Goal: Task Accomplishment & Management: Manage account settings

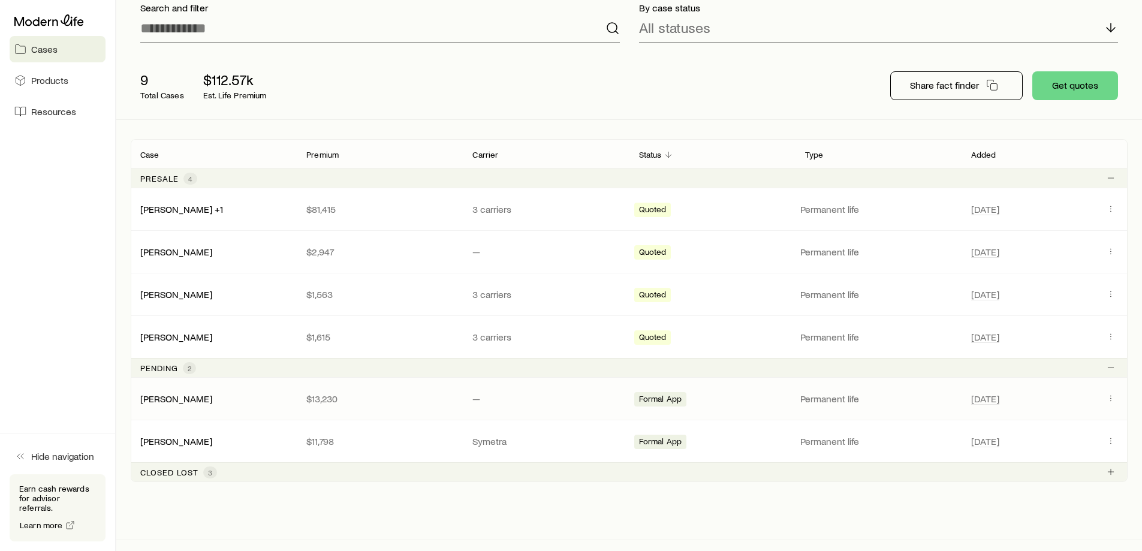
scroll to position [120, 0]
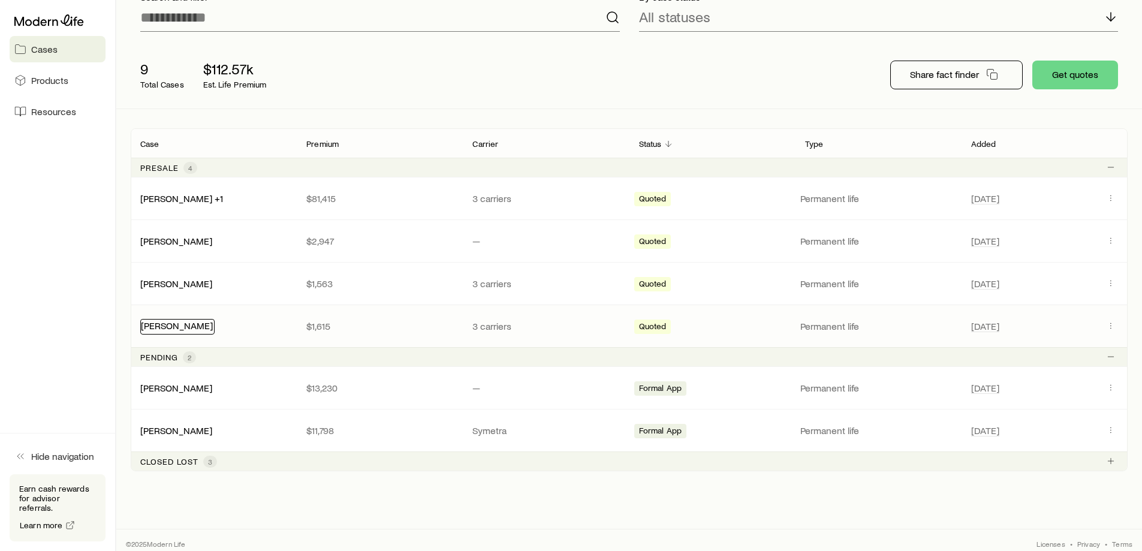
click at [213, 328] on link "[PERSON_NAME]" at bounding box center [177, 324] width 72 height 11
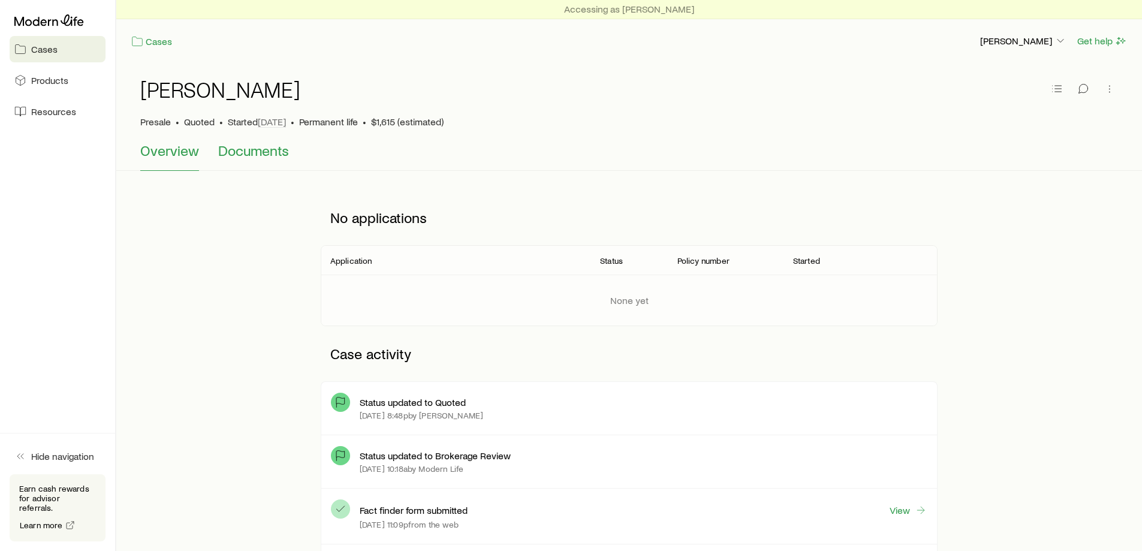
click at [255, 149] on span "Documents" at bounding box center [253, 150] width 71 height 17
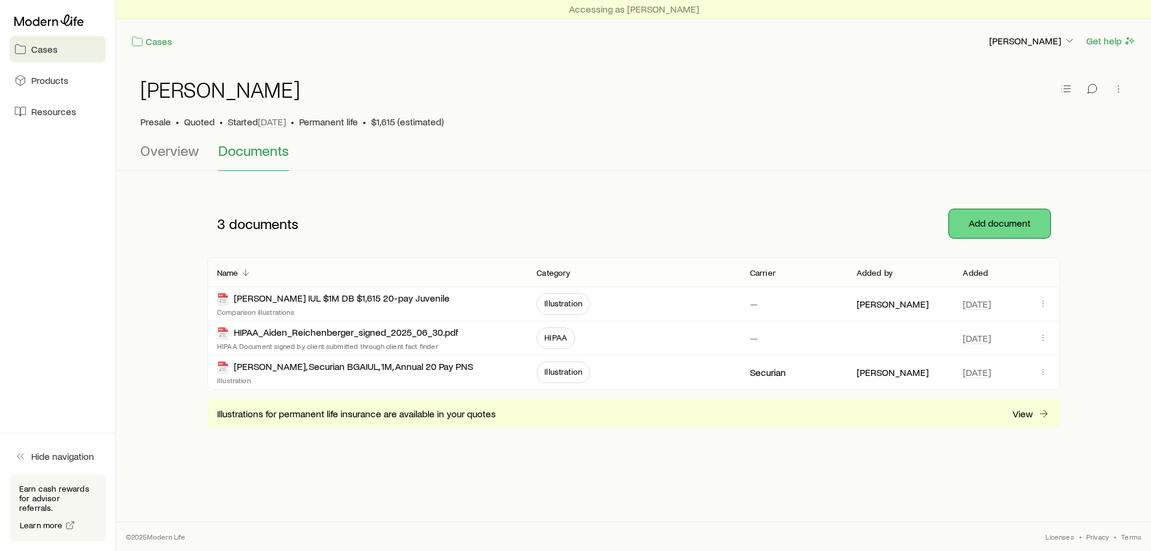
click at [1009, 221] on button "Add document" at bounding box center [999, 223] width 101 height 29
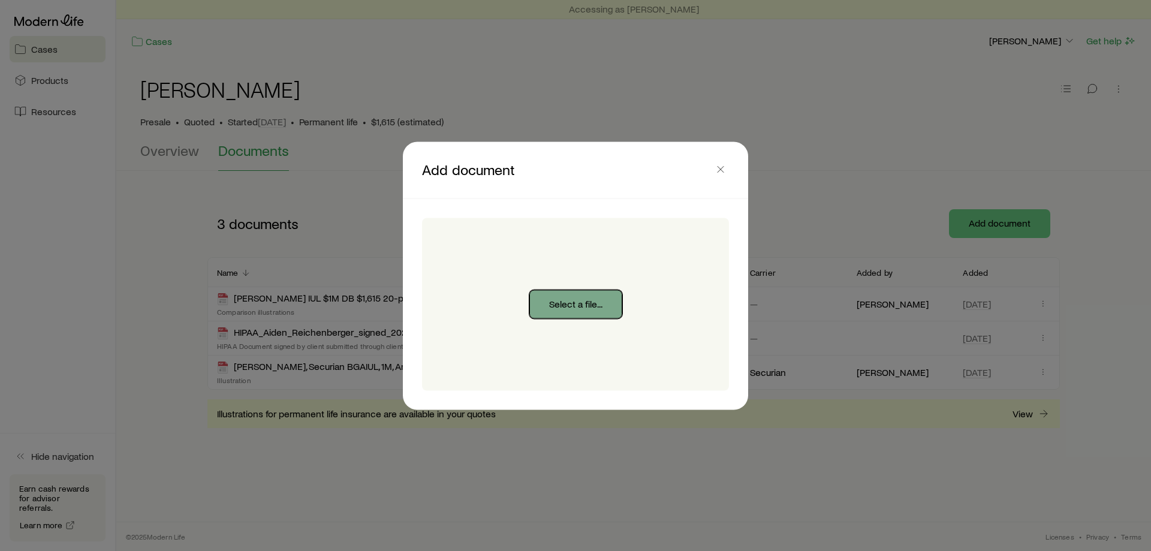
click at [565, 305] on button "Select a file..." at bounding box center [575, 303] width 93 height 29
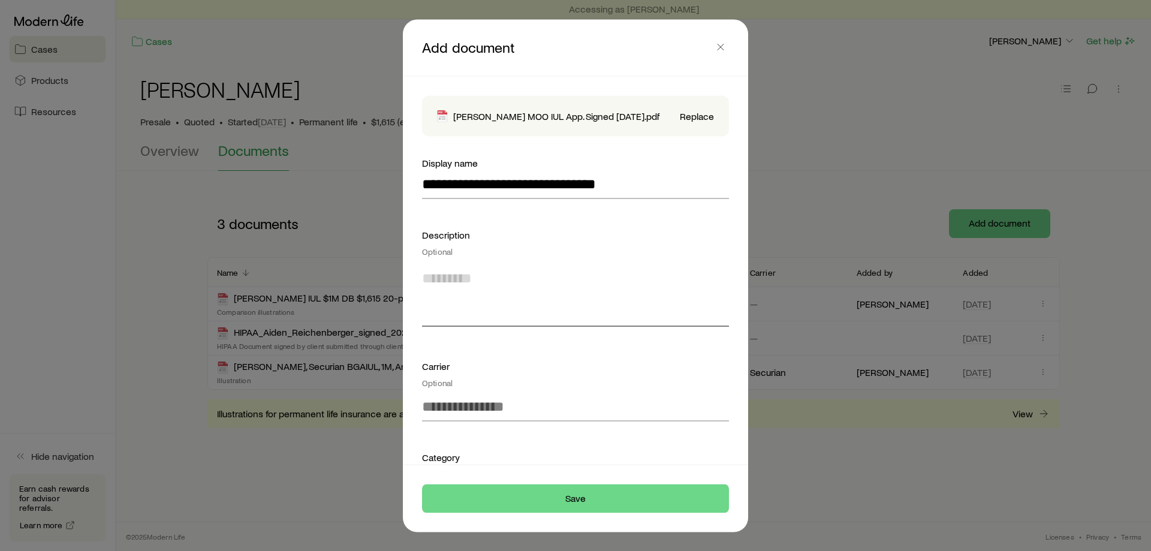
click at [473, 295] on textarea at bounding box center [575, 293] width 307 height 65
type textarea "**********"
click at [506, 421] on input at bounding box center [575, 406] width 307 height 29
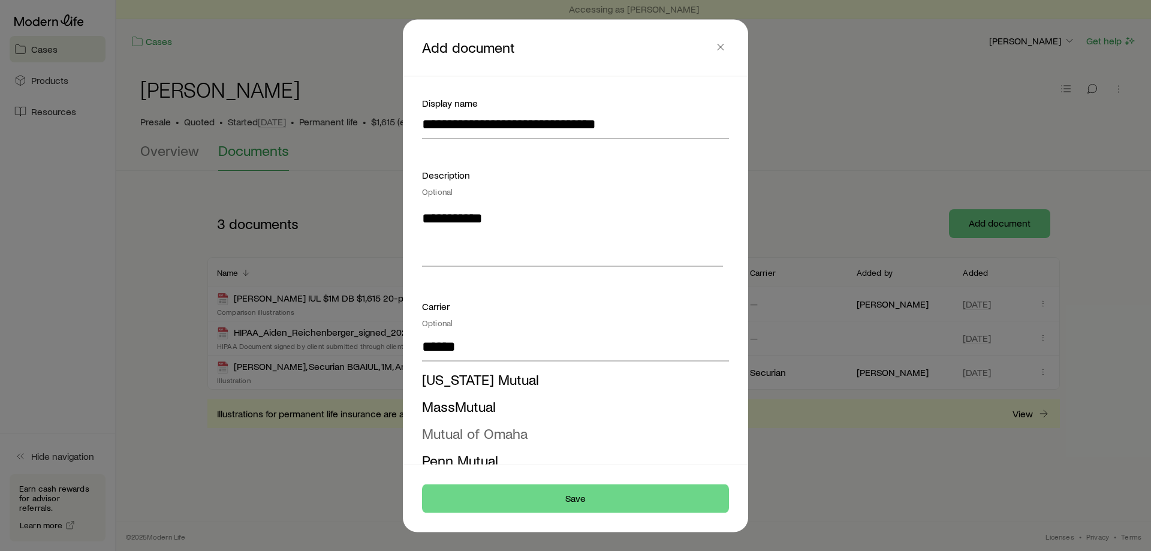
click at [510, 441] on span "Mutual of Omaha" at bounding box center [474, 432] width 105 height 17
type input "**********"
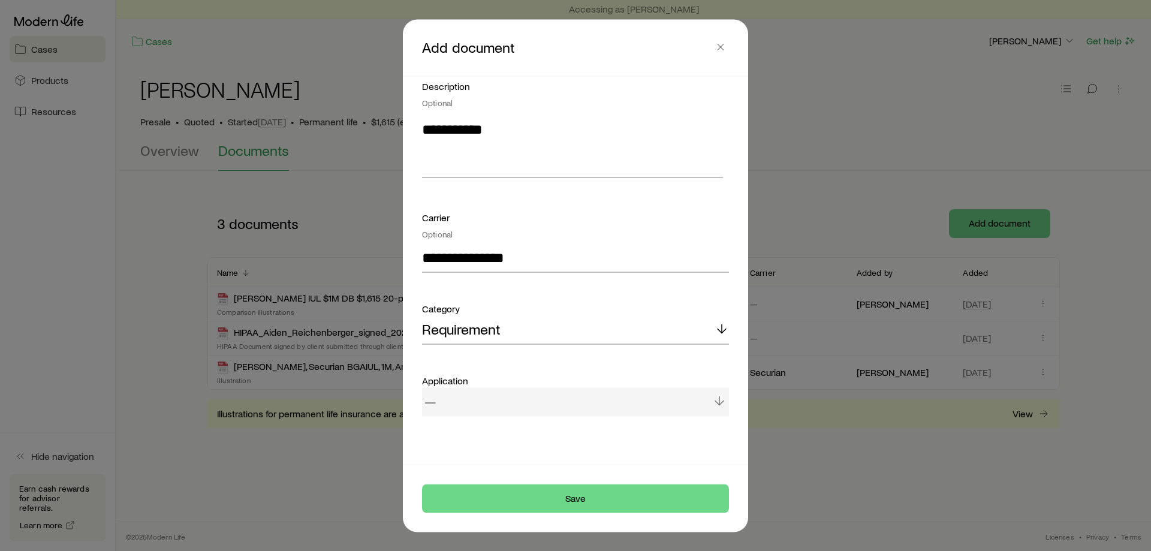
scroll to position [161, 0]
click at [502, 399] on div "—" at bounding box center [575, 401] width 307 height 29
click at [553, 399] on div "—" at bounding box center [575, 401] width 307 height 29
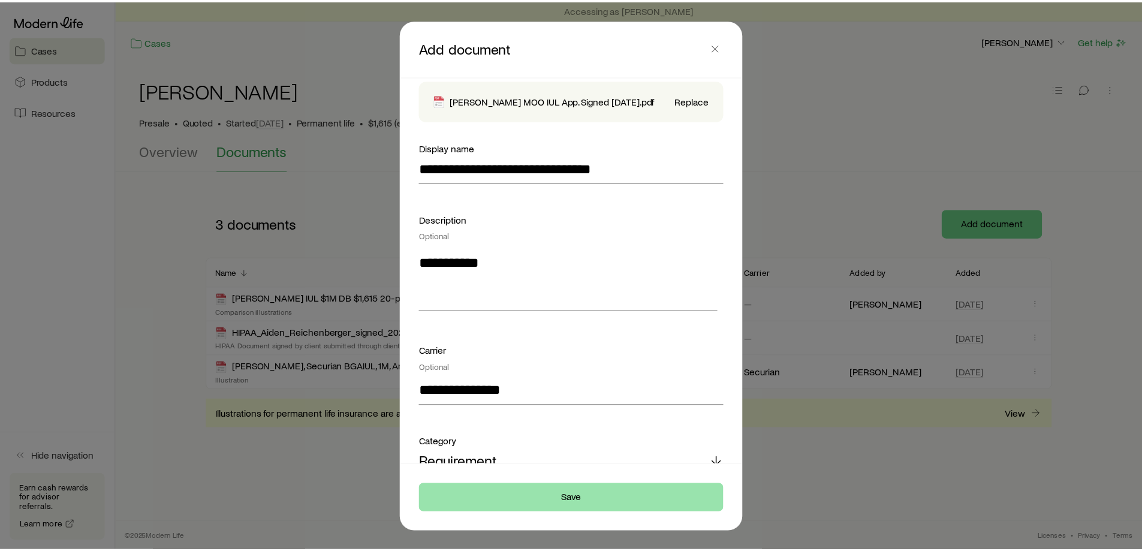
scroll to position [60, 0]
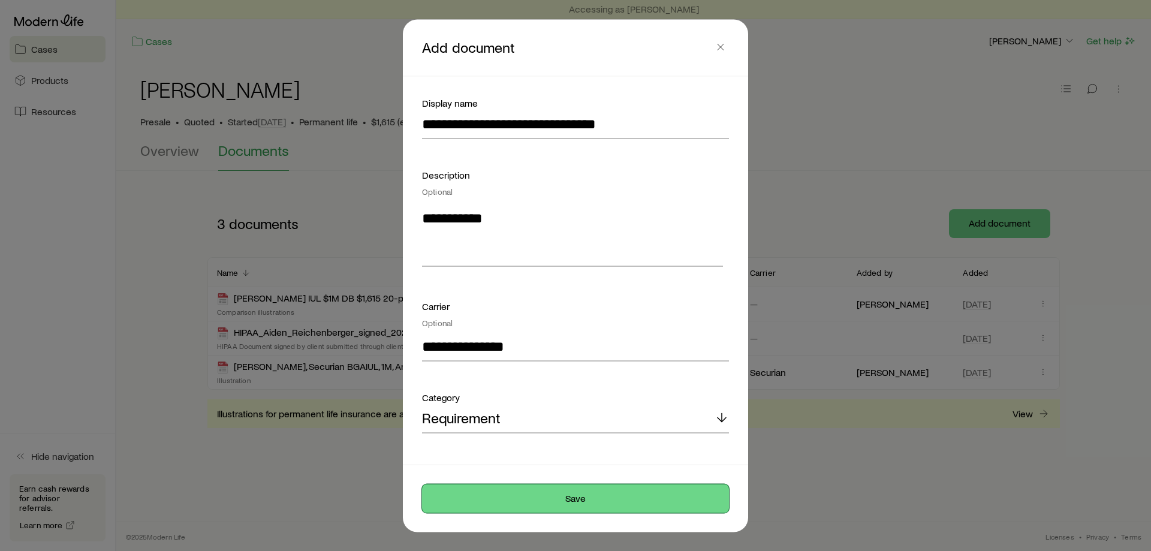
click at [602, 495] on button "Save" at bounding box center [575, 498] width 307 height 29
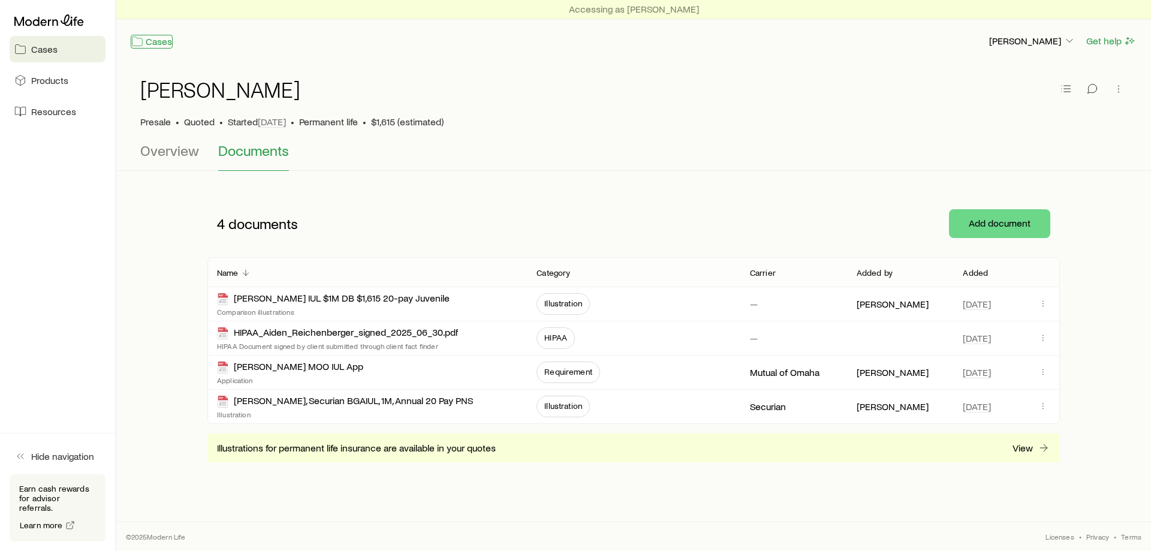
click at [160, 40] on link "Cases" at bounding box center [152, 42] width 42 height 14
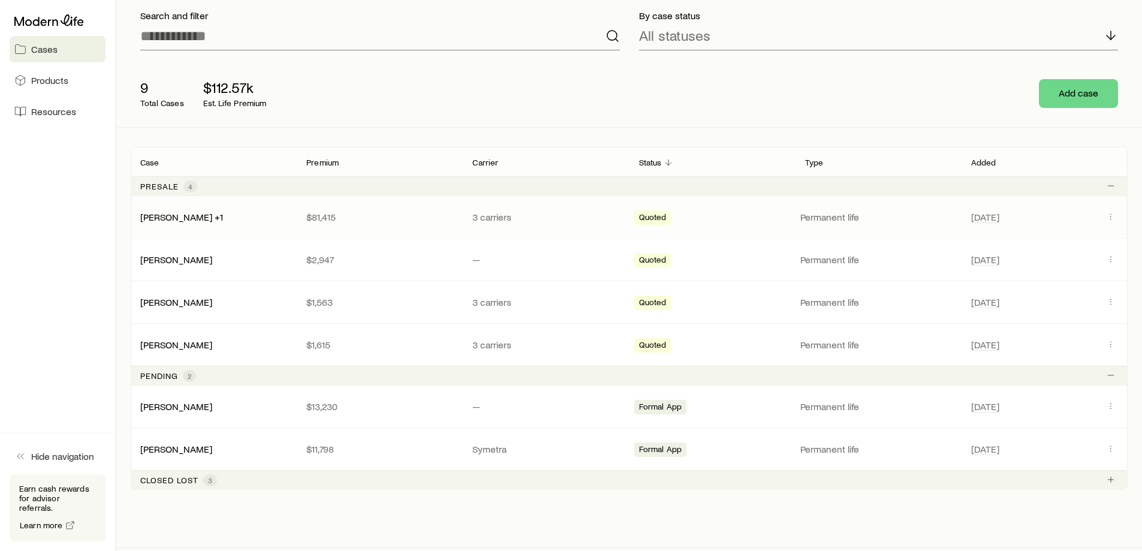
scroll to position [127, 0]
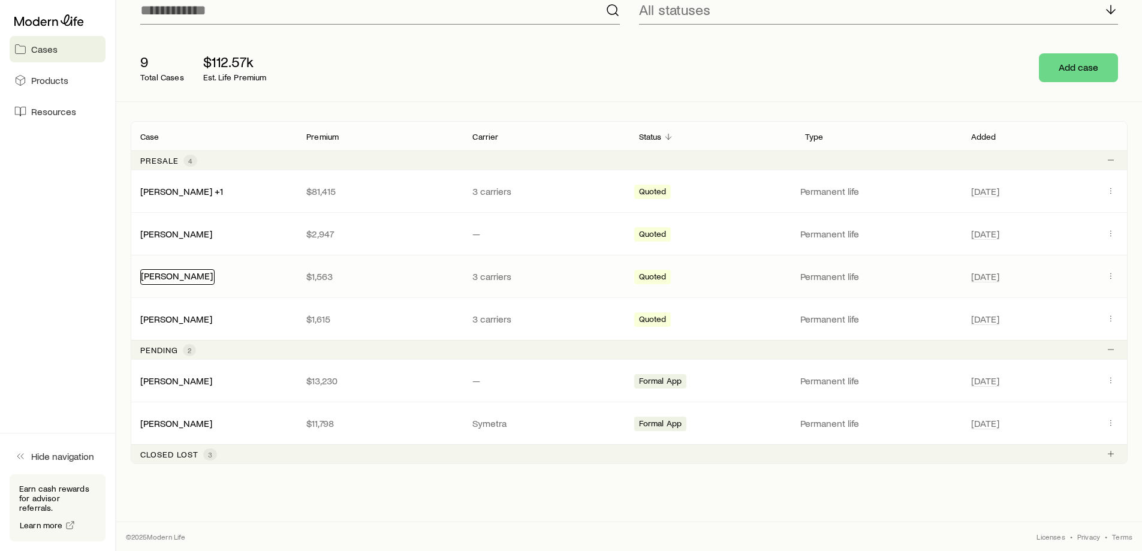
click at [213, 276] on link "[PERSON_NAME]" at bounding box center [177, 275] width 72 height 11
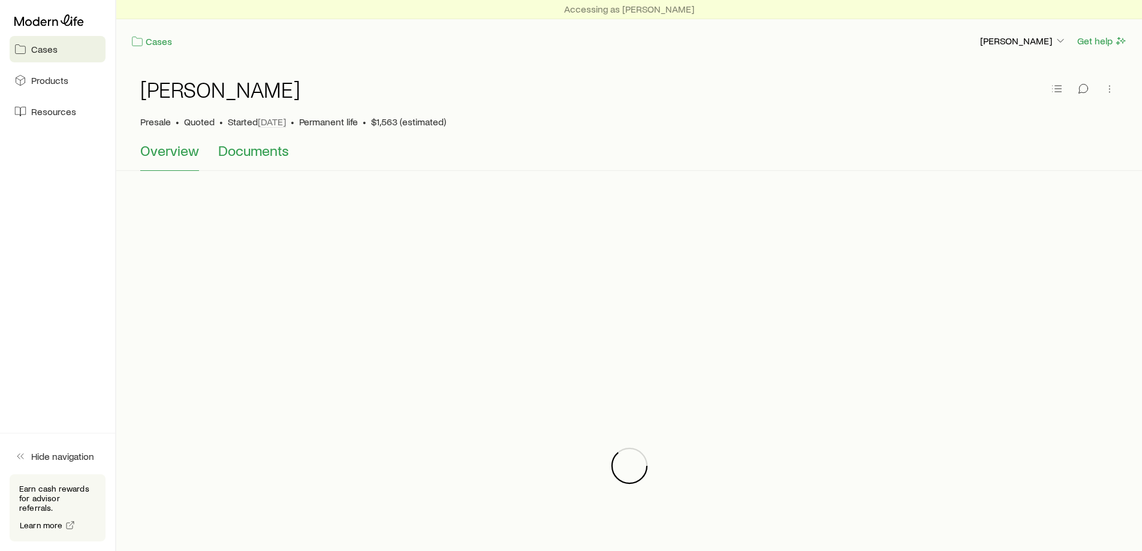
click at [245, 152] on span "Documents" at bounding box center [253, 150] width 71 height 17
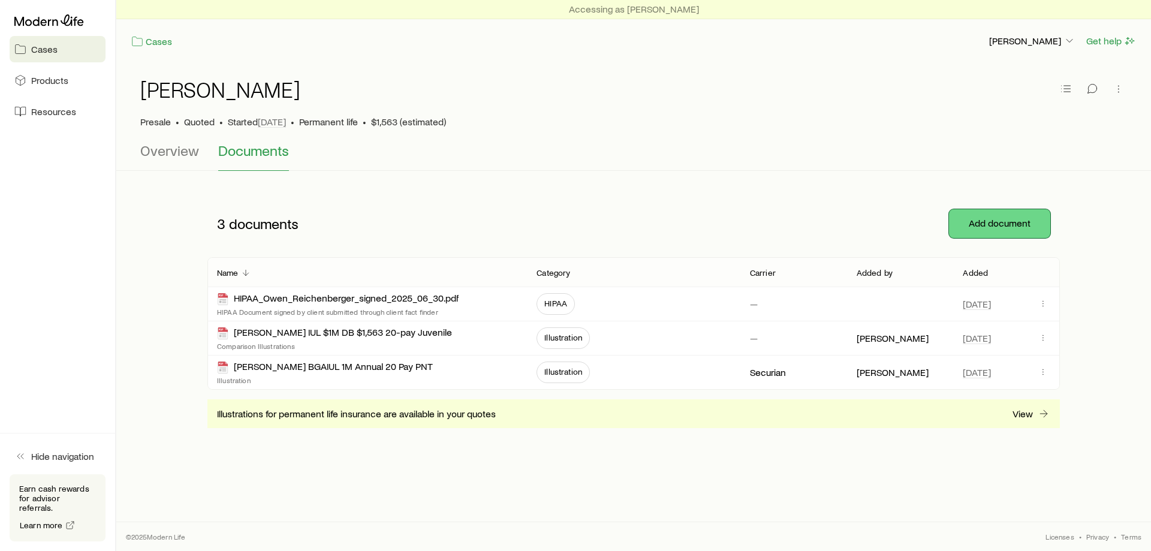
click at [985, 225] on button "Add document" at bounding box center [999, 223] width 101 height 29
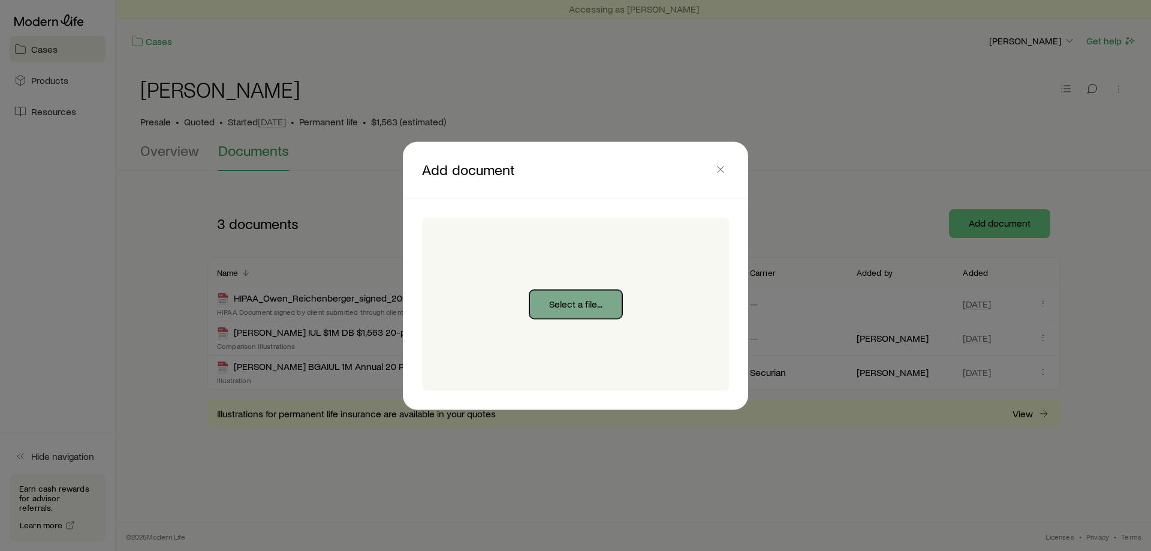
click at [581, 310] on button "Select a file..." at bounding box center [575, 303] width 93 height 29
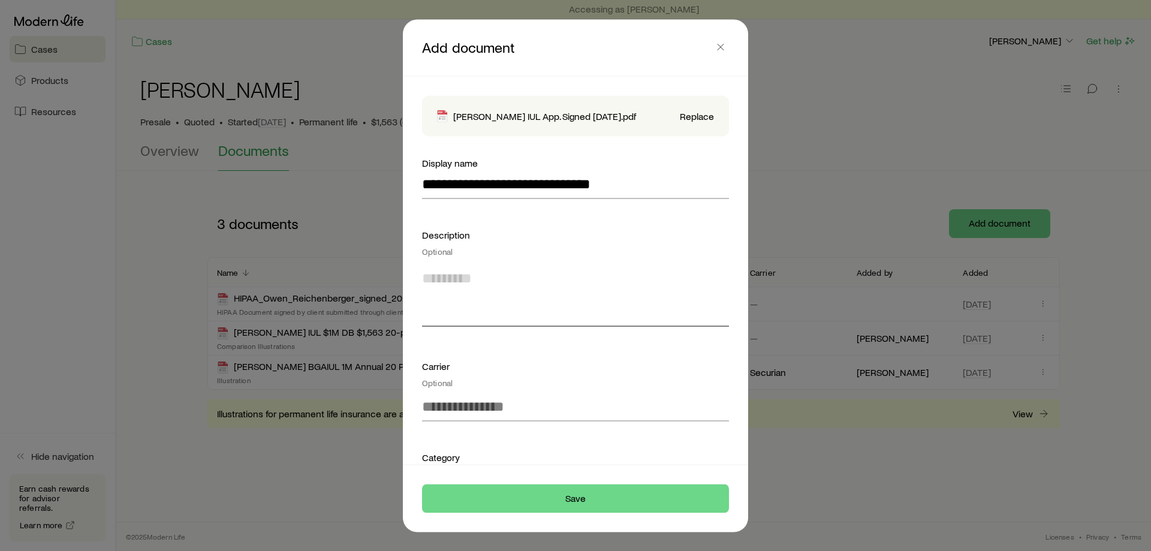
click at [562, 326] on textarea at bounding box center [575, 293] width 307 height 65
type textarea "**********"
click at [523, 414] on input at bounding box center [575, 406] width 307 height 29
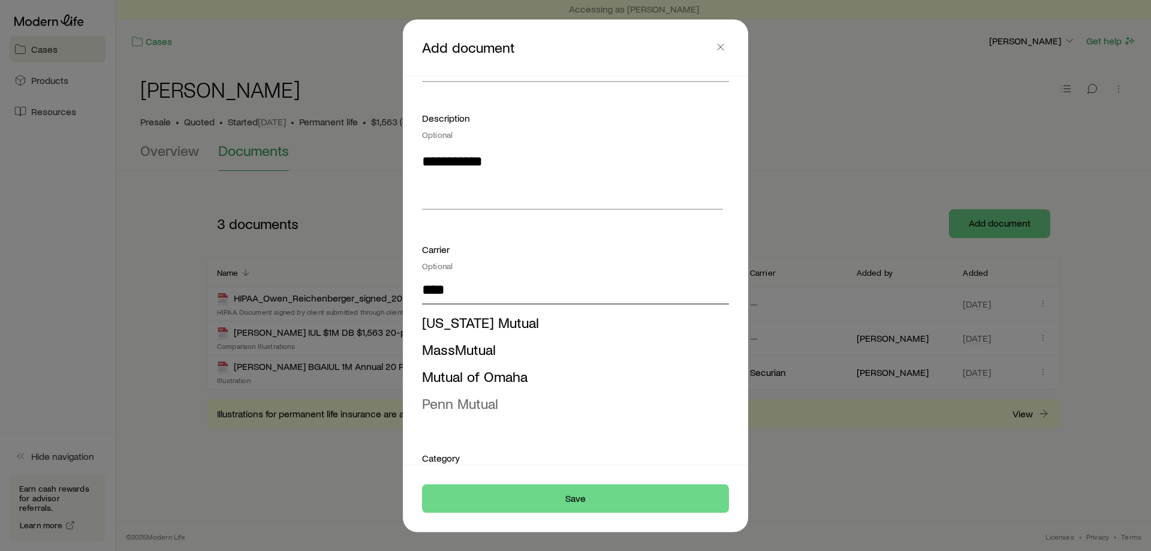
scroll to position [120, 0]
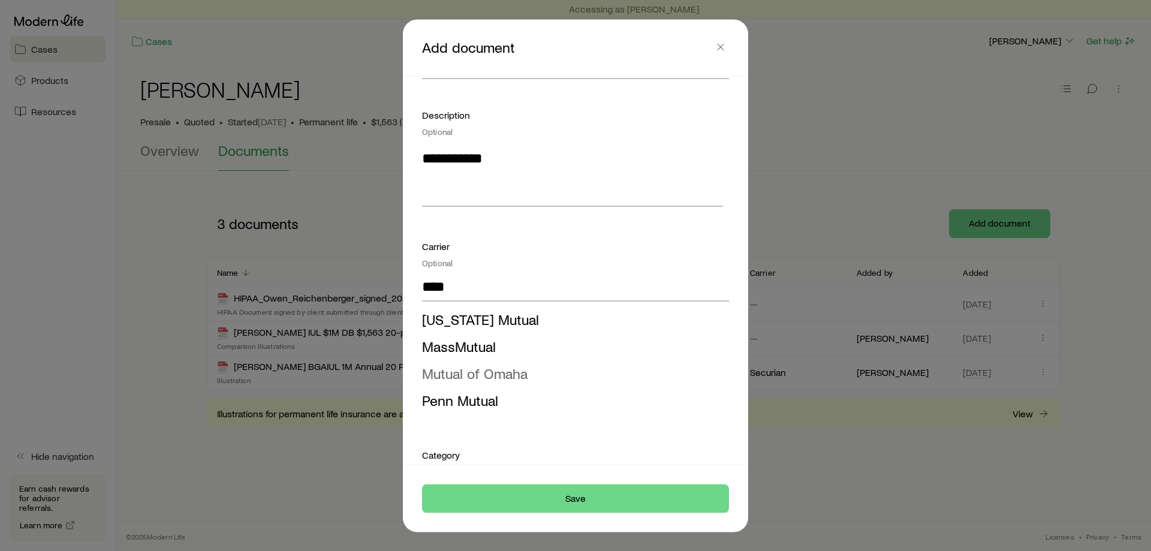
click at [508, 381] on span "Mutual of Omaha" at bounding box center [474, 372] width 105 height 17
type input "**********"
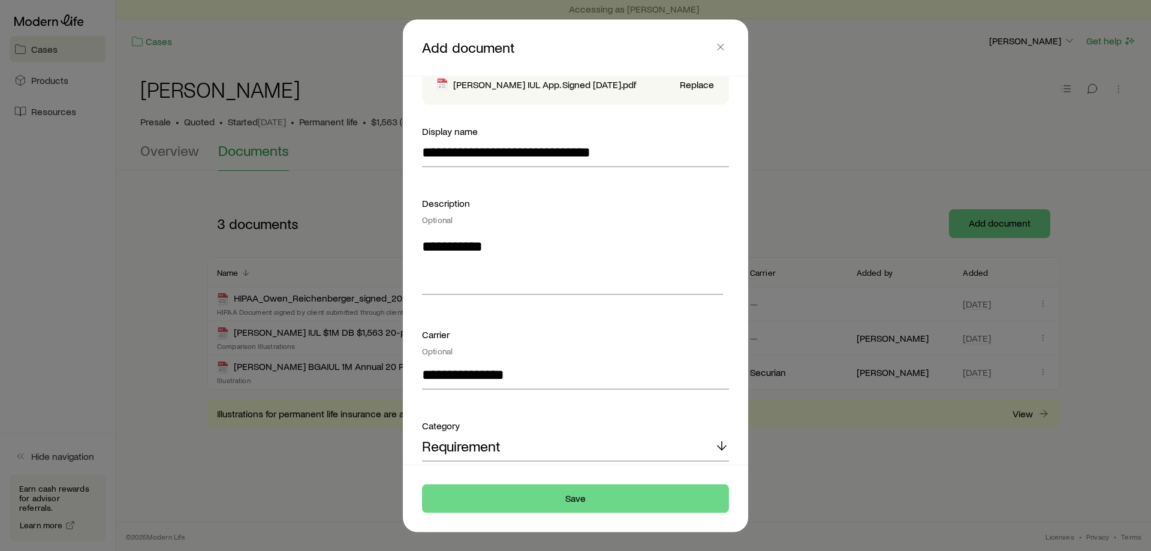
scroll to position [0, 0]
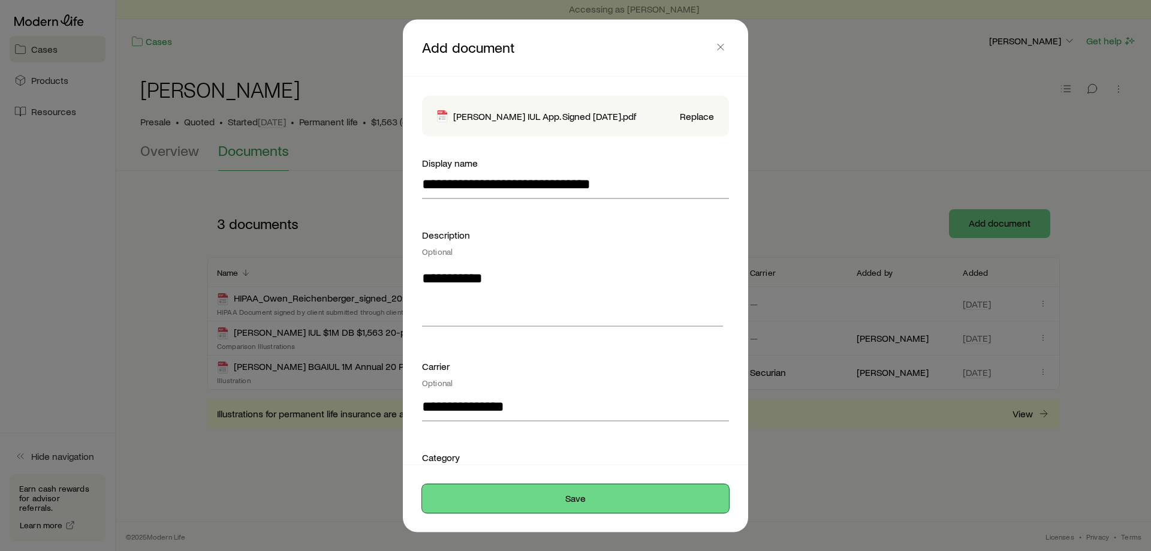
click at [544, 487] on button "Save" at bounding box center [575, 498] width 307 height 29
